Goal: Task Accomplishment & Management: Use online tool/utility

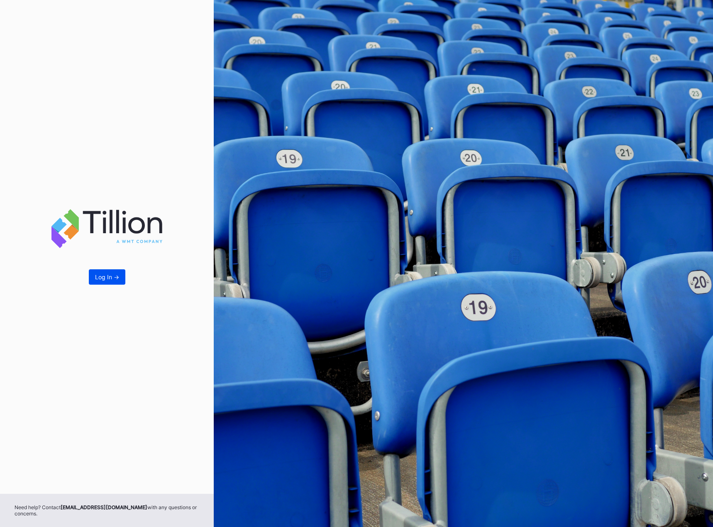
click at [107, 277] on div "Log In ->" at bounding box center [107, 276] width 24 height 7
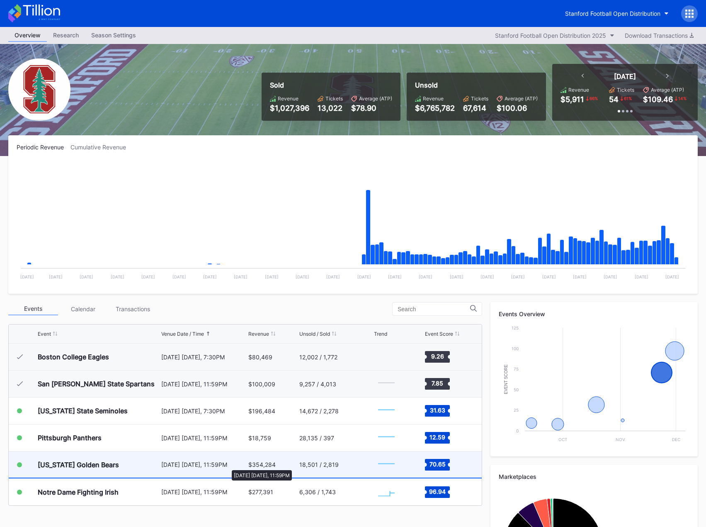
click at [228, 466] on div "[DATE] [DATE], 11:59PM" at bounding box center [203, 464] width 85 height 7
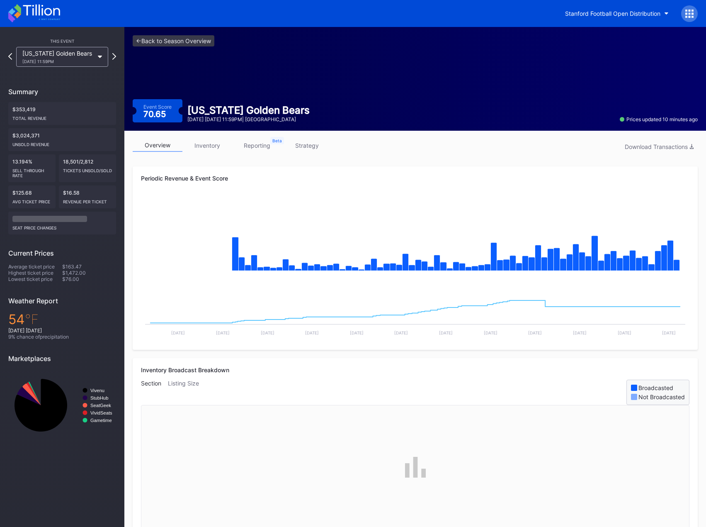
click at [316, 149] on link "strategy" at bounding box center [307, 145] width 50 height 13
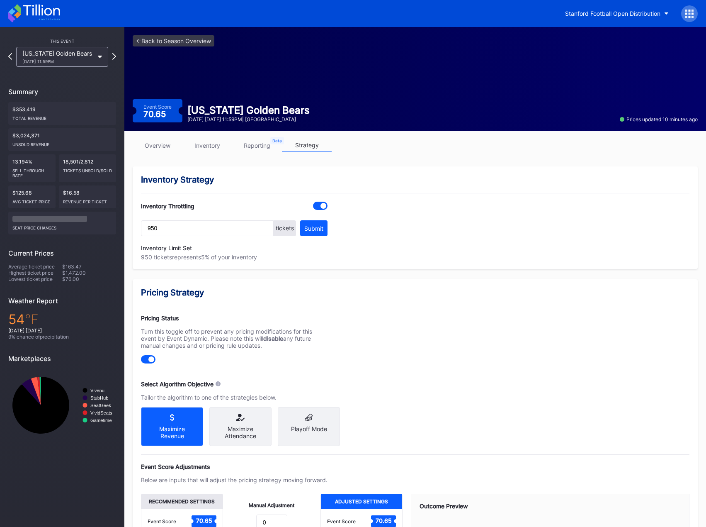
scroll to position [105, 0]
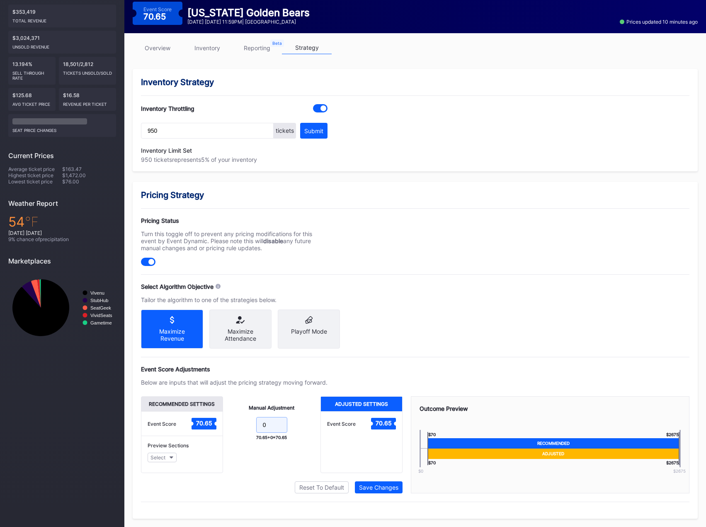
drag, startPoint x: 266, startPoint y: 425, endPoint x: 260, endPoint y: 426, distance: 6.2
click at [260, 426] on input "0" at bounding box center [271, 425] width 31 height 16
type input "+3"
click at [375, 486] on div "Save Changes" at bounding box center [378, 487] width 39 height 7
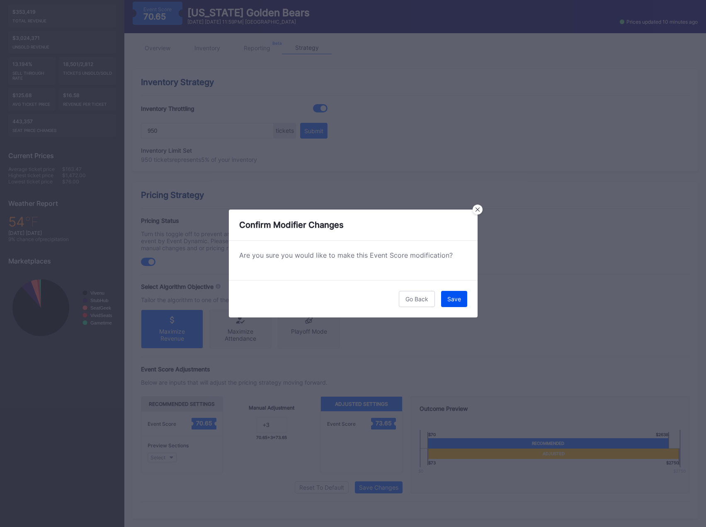
click at [452, 299] on div "Save" at bounding box center [455, 298] width 14 height 7
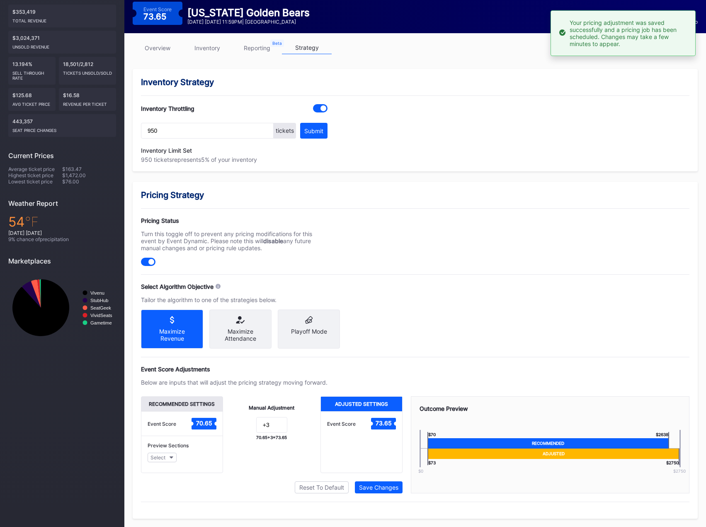
scroll to position [0, 0]
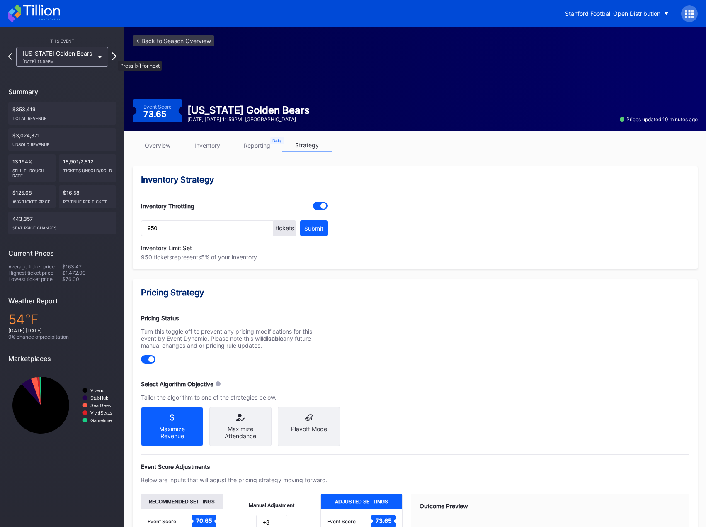
click at [114, 56] on icon at bounding box center [114, 56] width 5 height 8
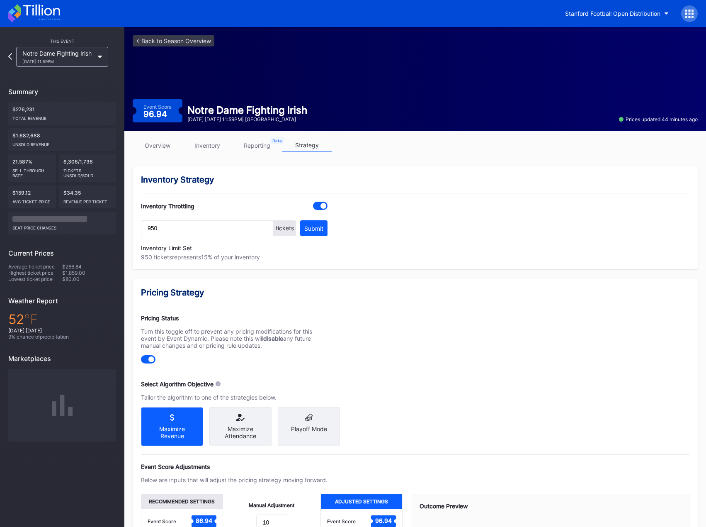
scroll to position [105, 0]
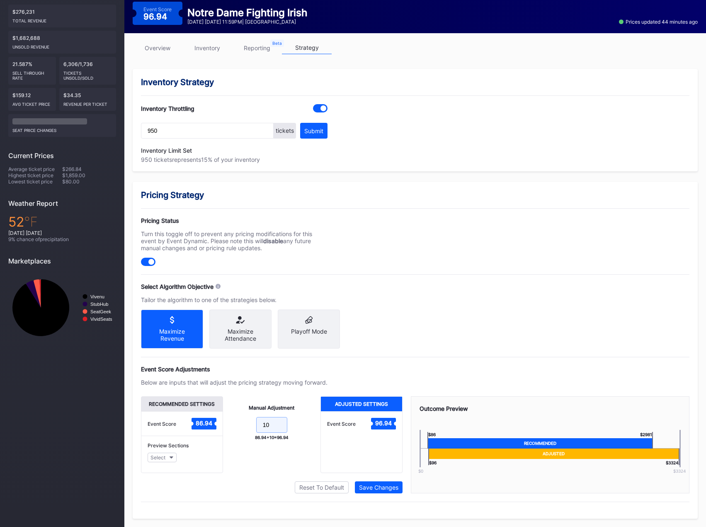
click at [270, 423] on input "10" at bounding box center [271, 425] width 31 height 16
type input "13"
click at [372, 487] on div "Save Changes" at bounding box center [378, 487] width 39 height 7
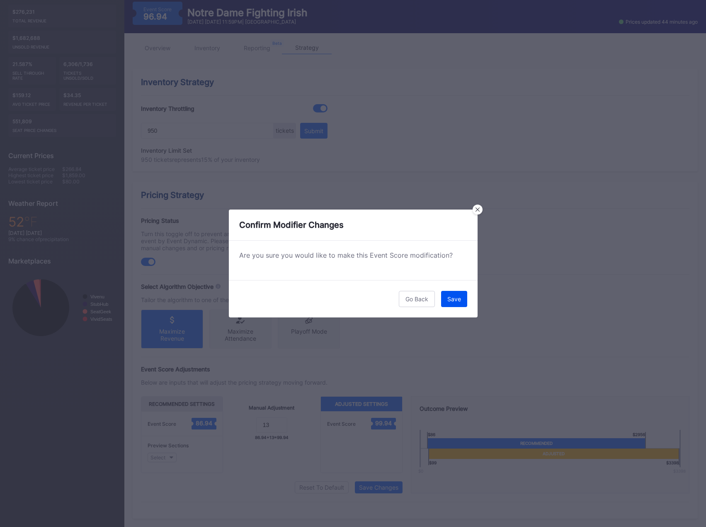
click at [453, 301] on div "Save" at bounding box center [455, 298] width 14 height 7
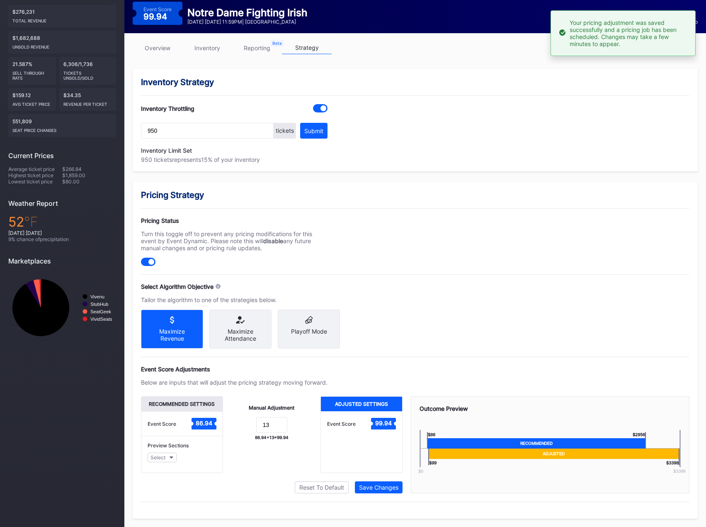
scroll to position [0, 0]
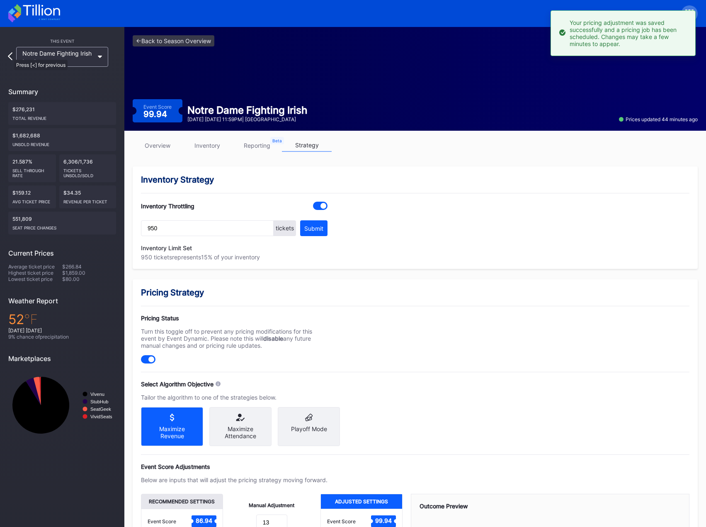
click at [10, 56] on icon at bounding box center [10, 56] width 5 height 8
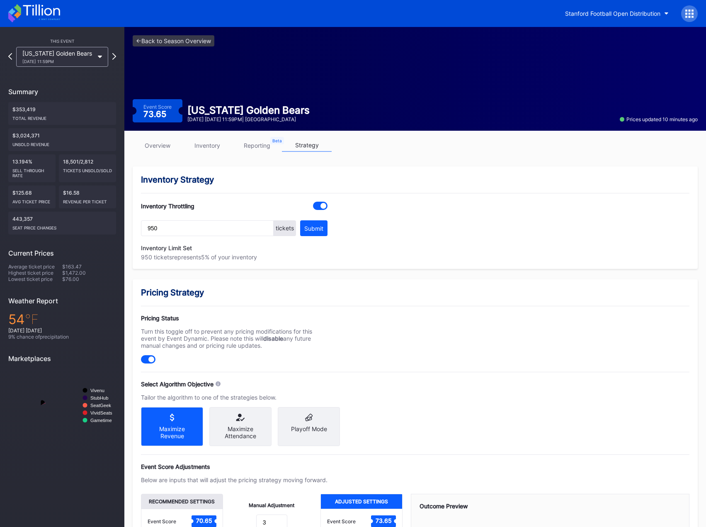
click at [10, 56] on icon at bounding box center [10, 56] width 4 height 7
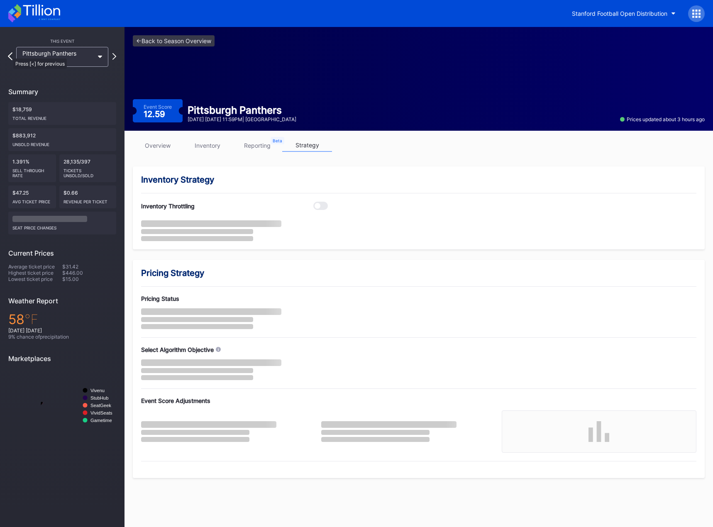
click at [9, 54] on icon at bounding box center [10, 56] width 5 height 8
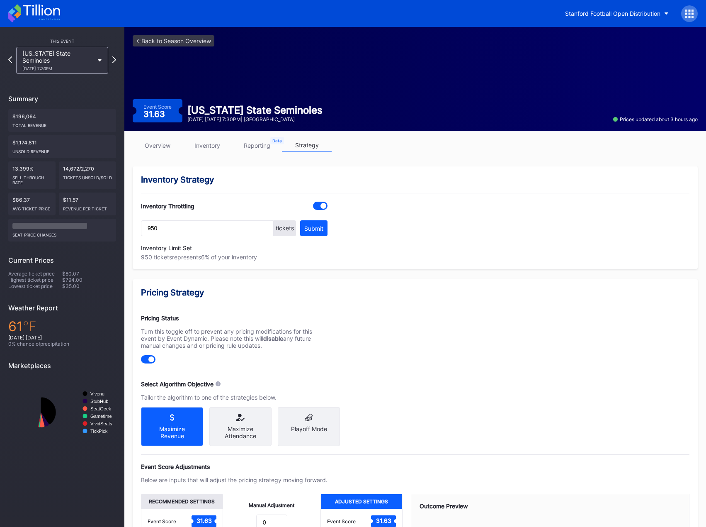
click at [39, 15] on icon at bounding box center [41, 10] width 37 height 11
